Goal: Transaction & Acquisition: Purchase product/service

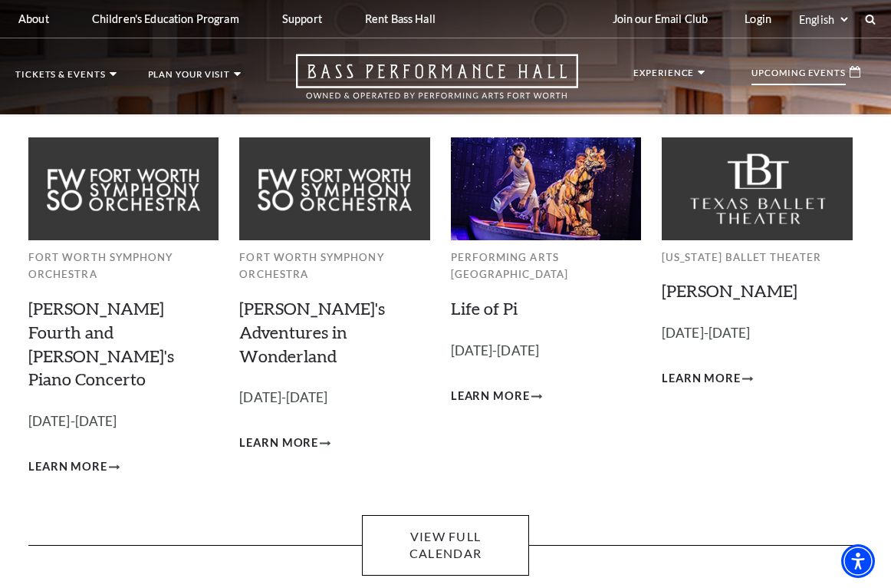
click at [848, 72] on div "Upcoming Events" at bounding box center [806, 72] width 140 height 37
click at [798, 71] on p "Upcoming Events" at bounding box center [799, 76] width 94 height 17
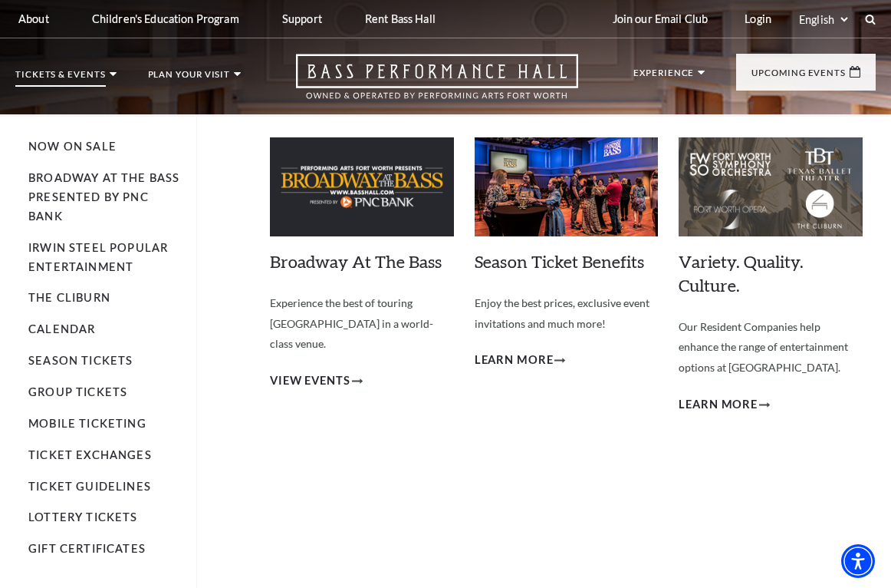
click at [62, 75] on p "Tickets & Events" at bounding box center [60, 78] width 91 height 17
click at [84, 148] on link "Now On Sale" at bounding box center [72, 146] width 88 height 13
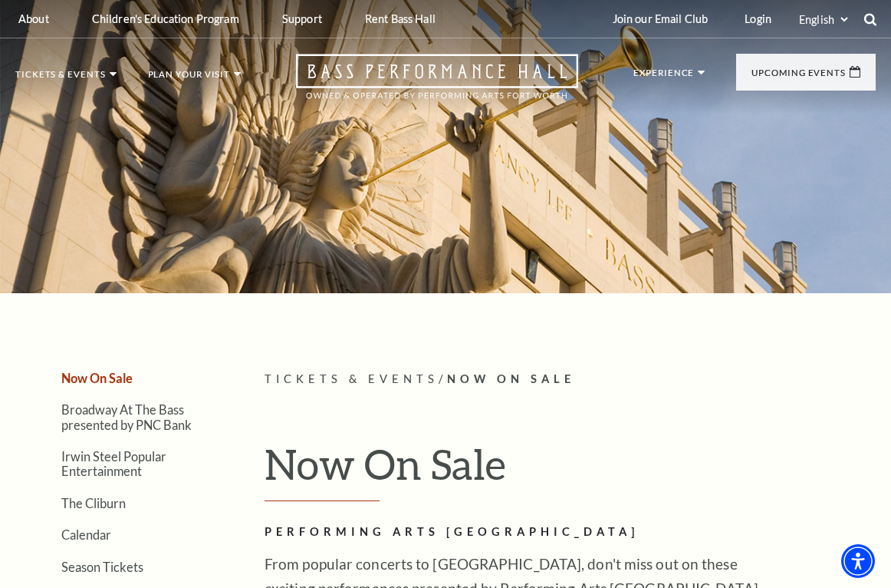
click at [868, 18] on icon at bounding box center [871, 19] width 14 height 14
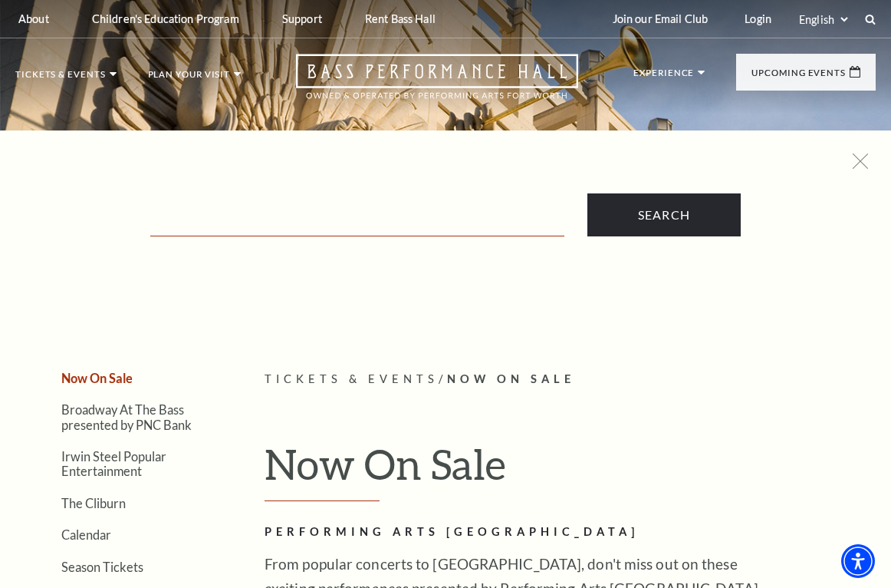
click at [285, 235] on input "Text field" at bounding box center [357, 220] width 414 height 31
type input "west side story"
click at [663, 215] on input "Search" at bounding box center [664, 214] width 153 height 43
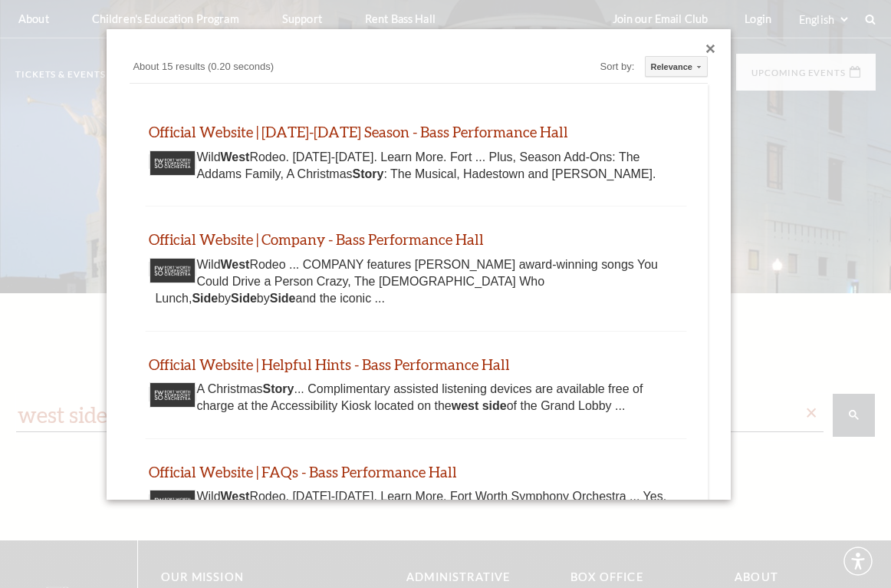
click at [692, 393] on div "west side story × search Custom Search About 15 results (0.20 seconds) Sort by:…" at bounding box center [445, 414] width 859 height 43
click at [705, 43] on div "Custom Search About 15 results (0.20 seconds) Sort by: Relevance Relevance Date…" at bounding box center [419, 264] width 624 height 470
click at [711, 48] on div "Close dialog" at bounding box center [710, 48] width 9 height 9
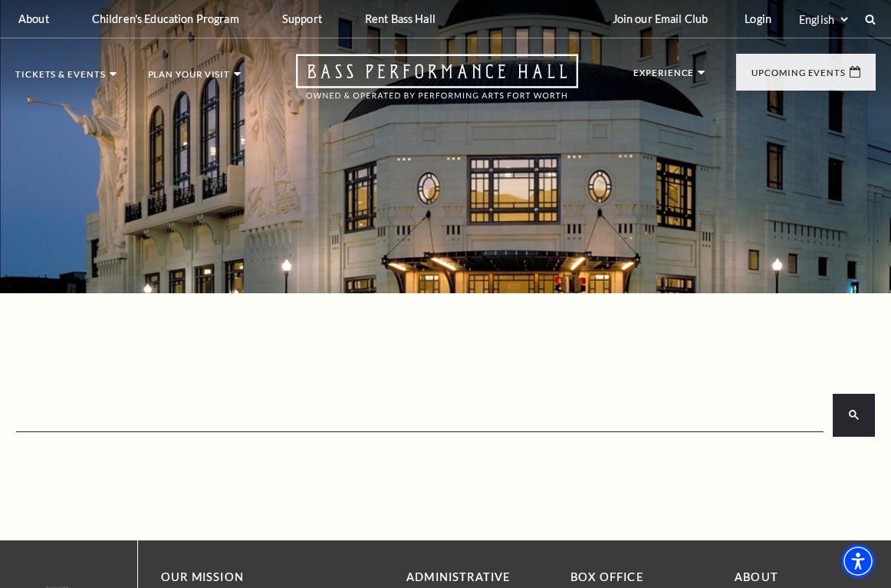
click at [861, 24] on div "Select: English Español" at bounding box center [830, 19] width 69 height 15
click at [296, 421] on input "search" at bounding box center [419, 415] width 802 height 28
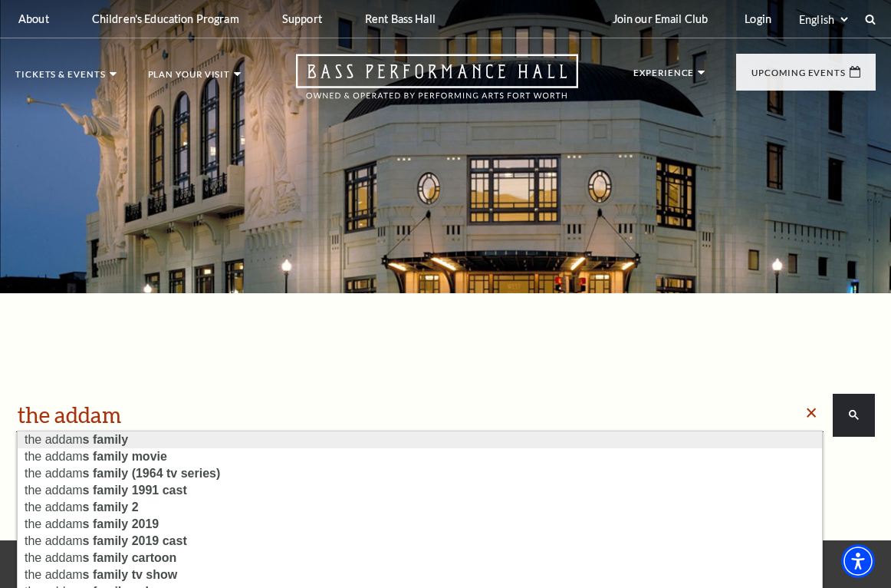
click at [199, 435] on td "the addam s family" at bounding box center [420, 439] width 791 height 17
type input "the addams family"
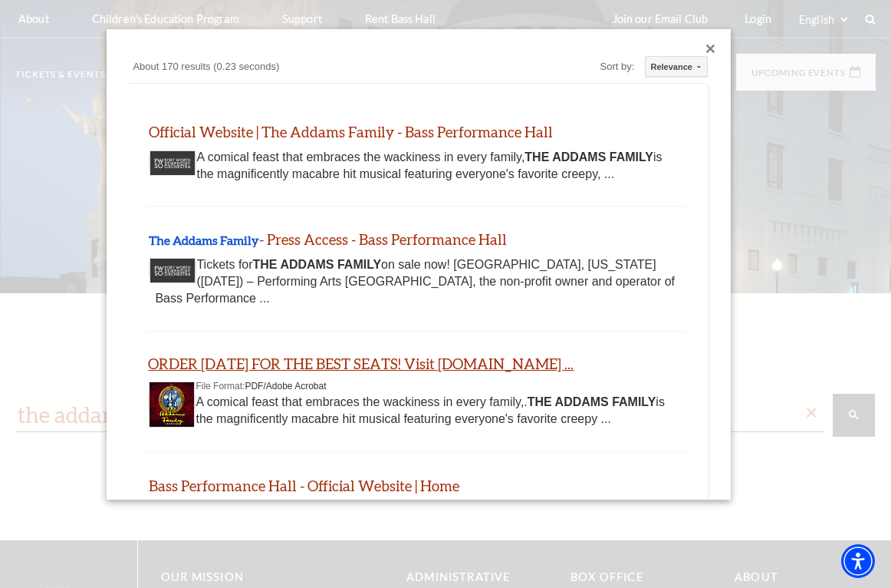
click at [463, 354] on link "ORDER TODAY FOR THE BEST SEATS! Visit www.basshall.com ..." at bounding box center [361, 363] width 426 height 18
